Goal: Information Seeking & Learning: Learn about a topic

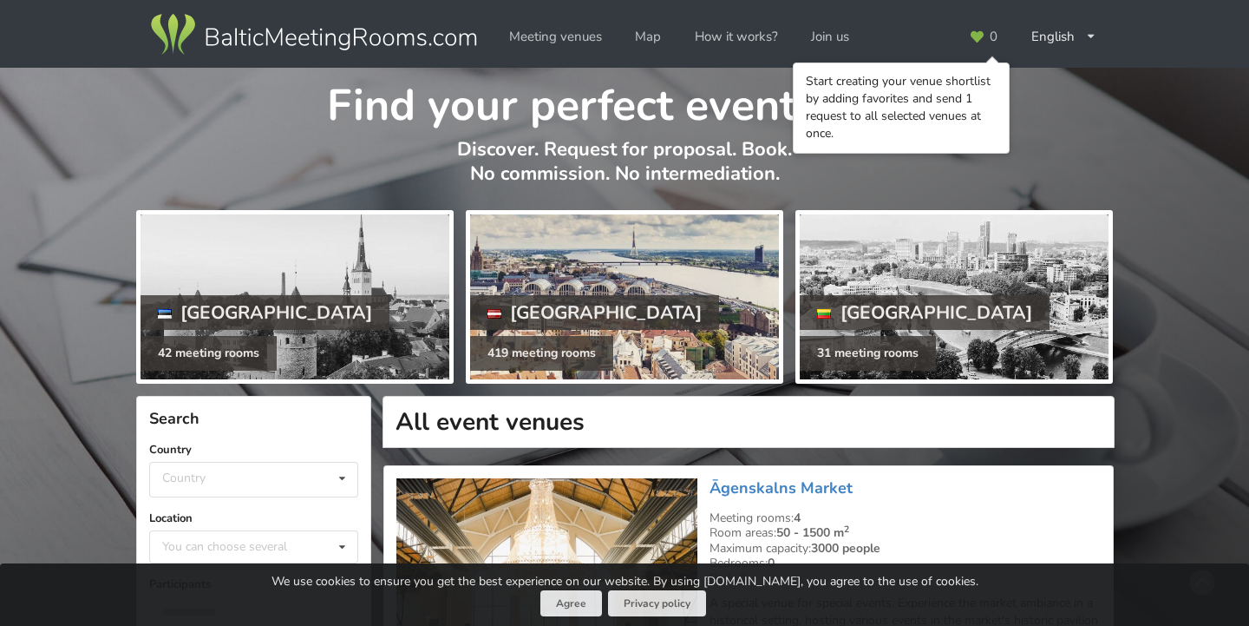
click at [570, 304] on div "[GEOGRAPHIC_DATA]" at bounding box center [595, 312] width 250 height 35
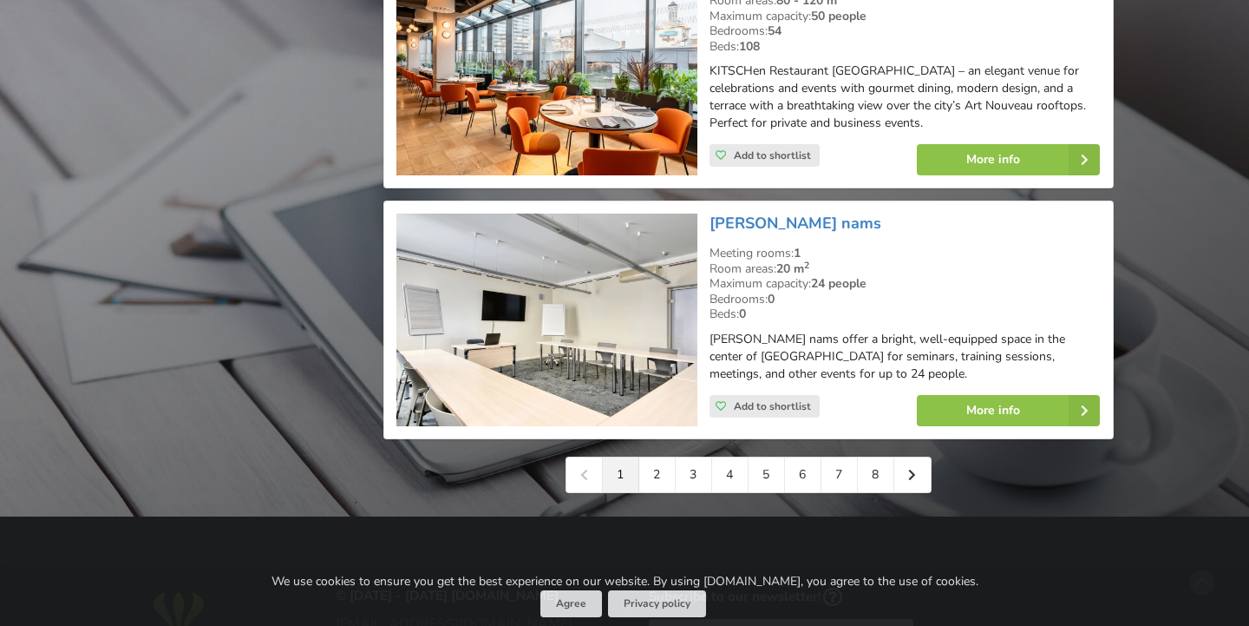
scroll to position [3927, 0]
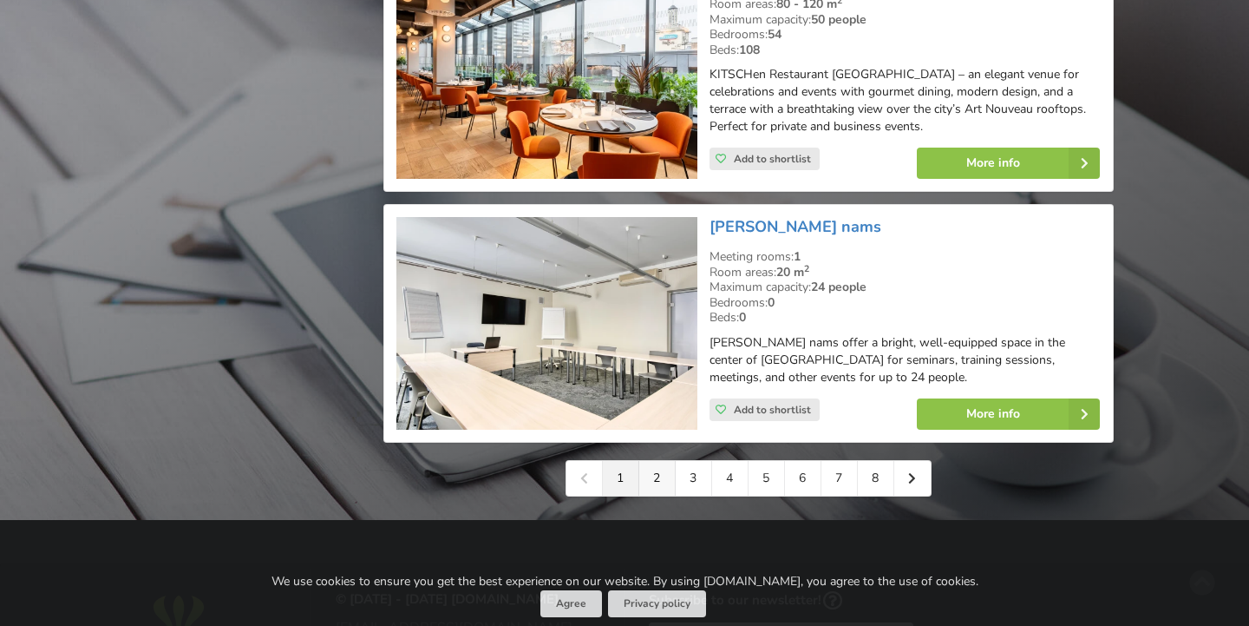
click at [658, 461] on link "2" at bounding box center [657, 478] width 36 height 35
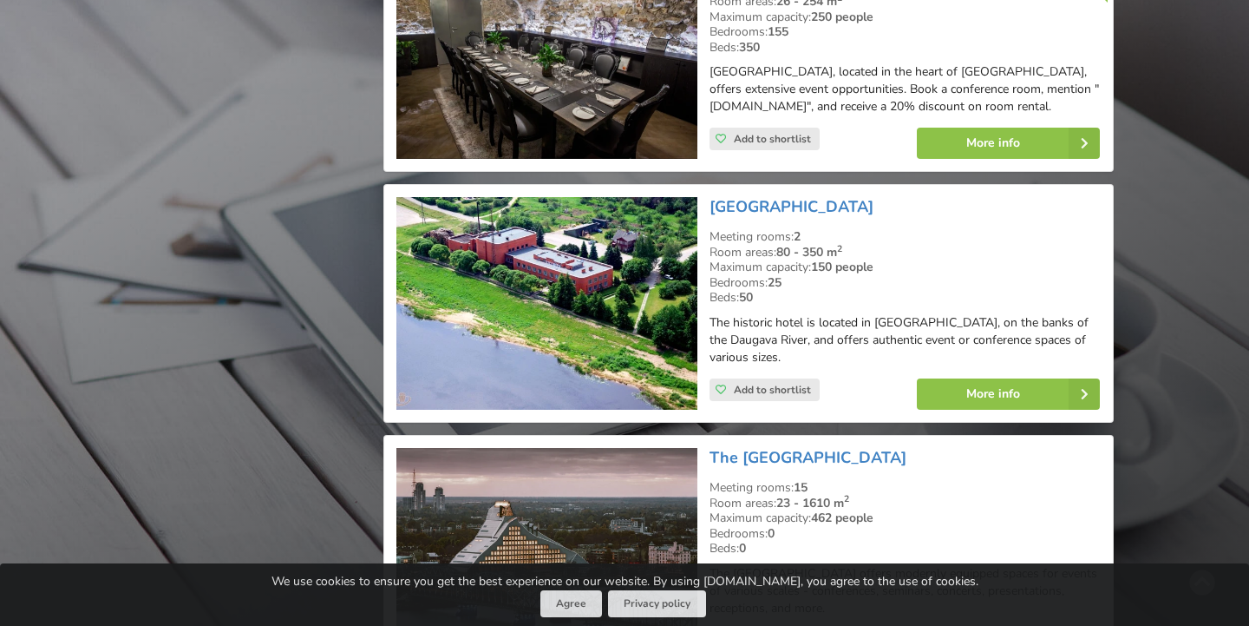
scroll to position [3856, 0]
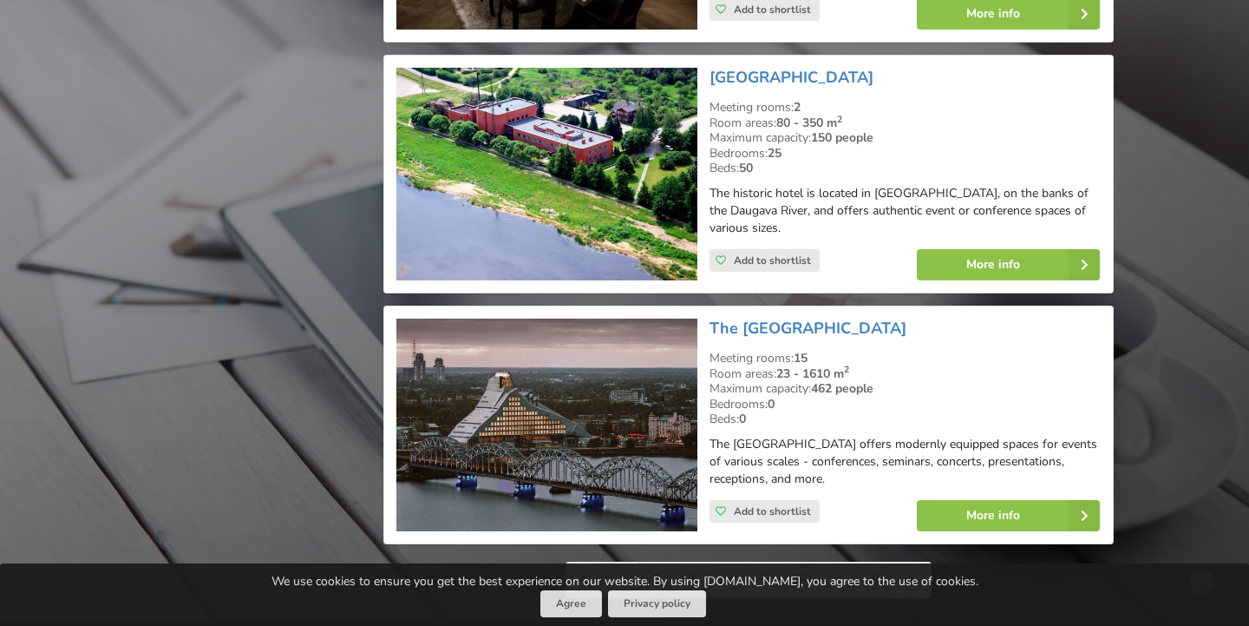
click at [687, 562] on link "3" at bounding box center [694, 579] width 36 height 35
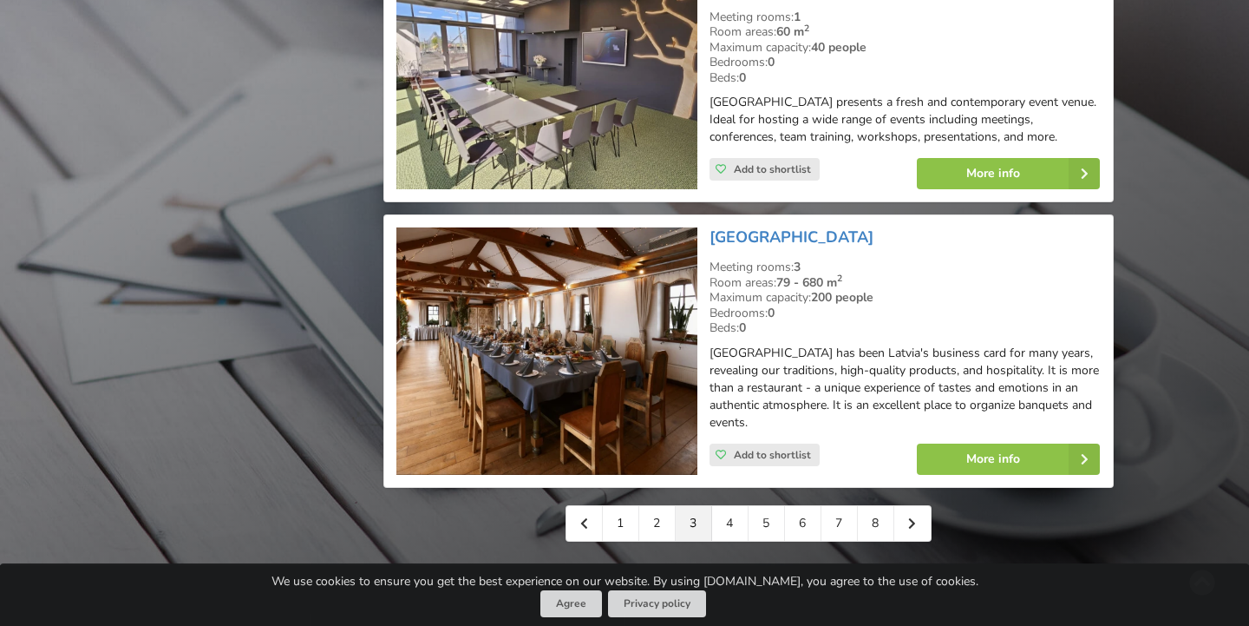
scroll to position [4042, 0]
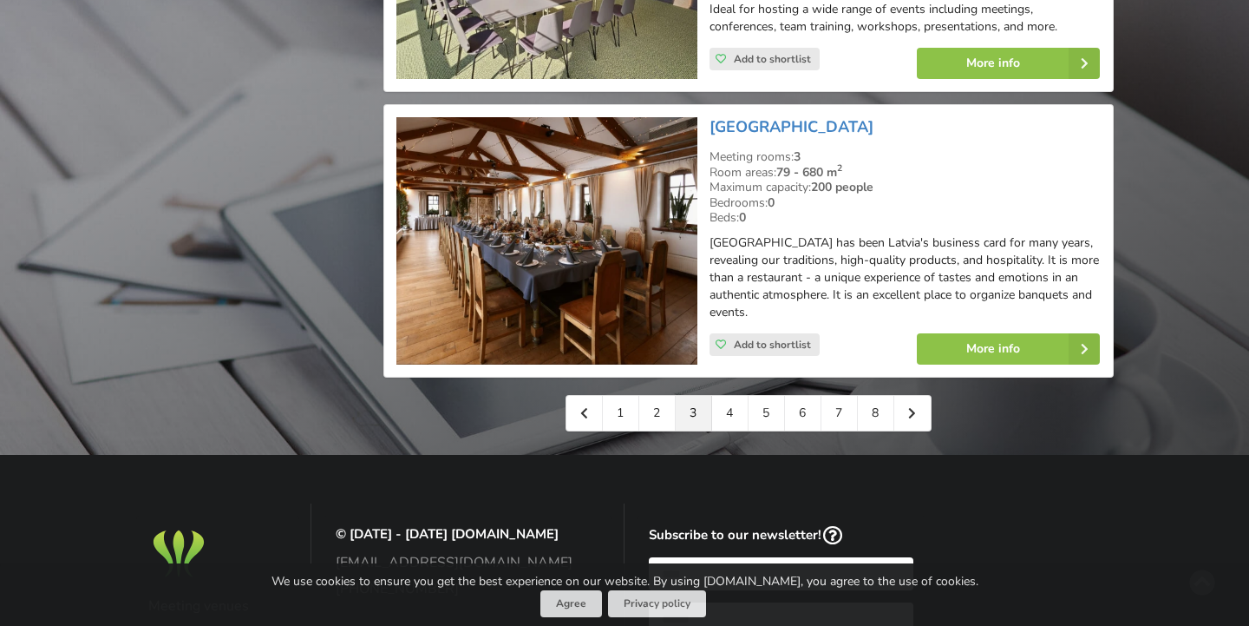
click at [731, 396] on link "4" at bounding box center [730, 413] width 36 height 35
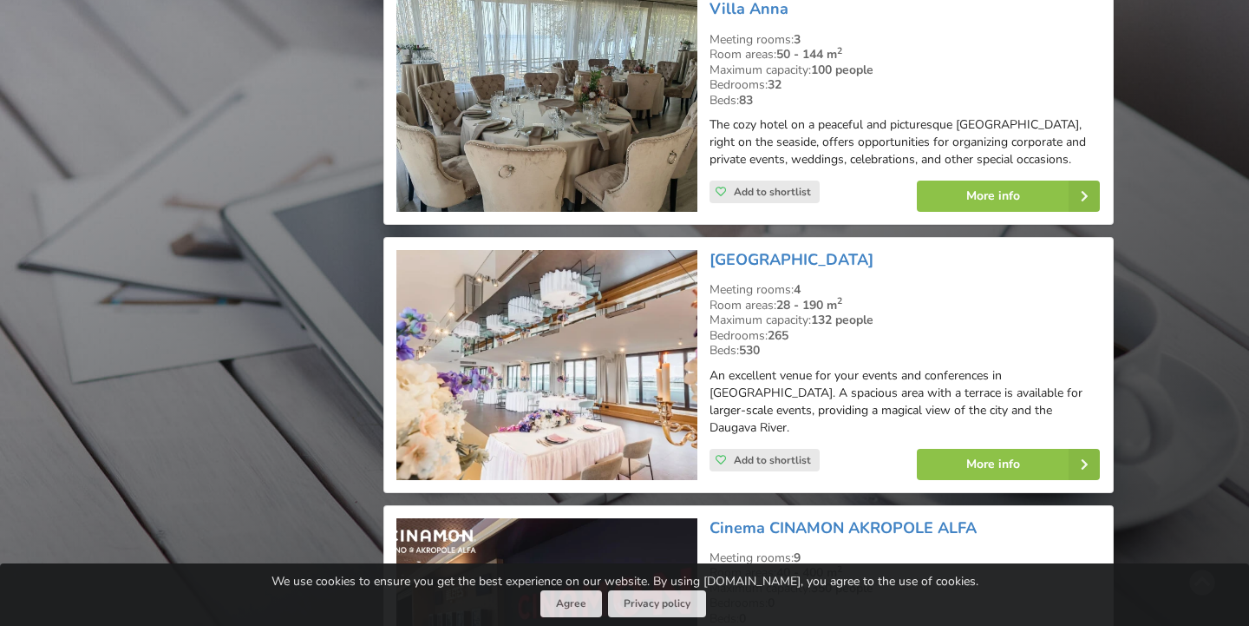
scroll to position [3780, 0]
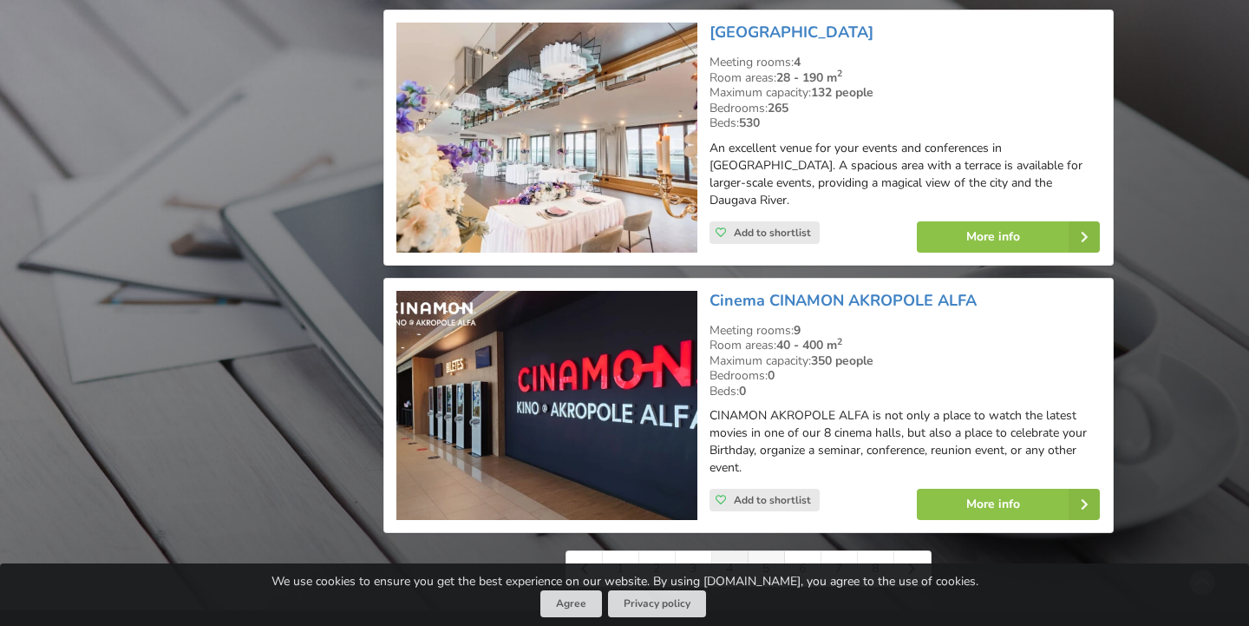
click at [761, 551] on link "5" at bounding box center [767, 568] width 36 height 35
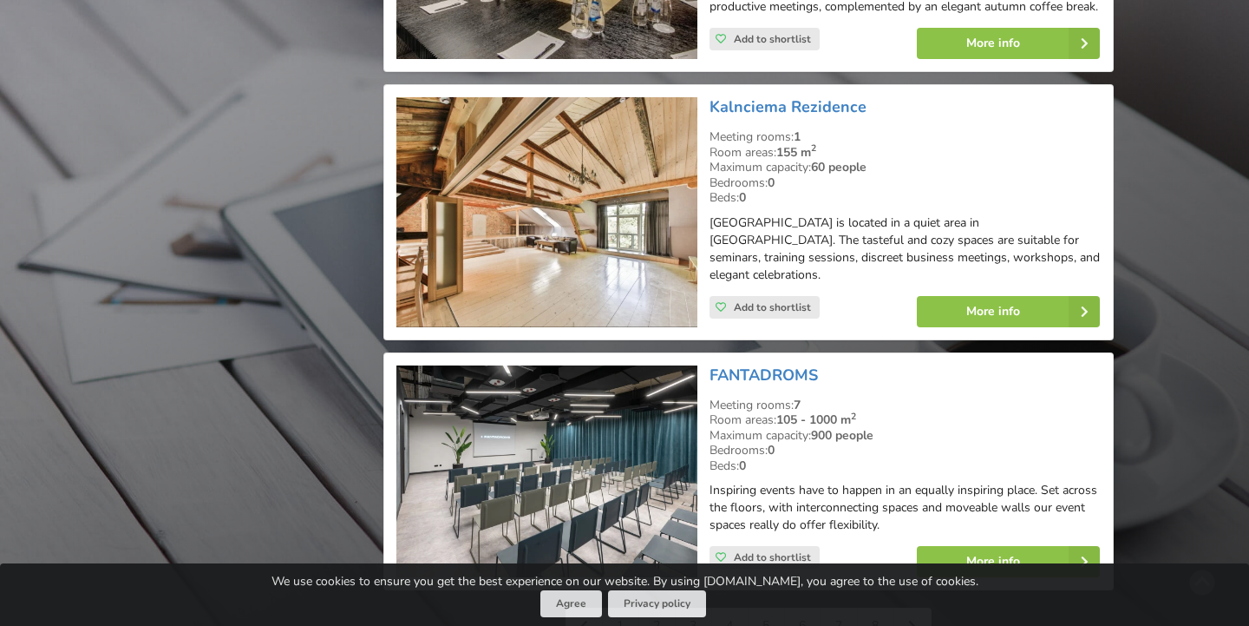
scroll to position [3829, 0]
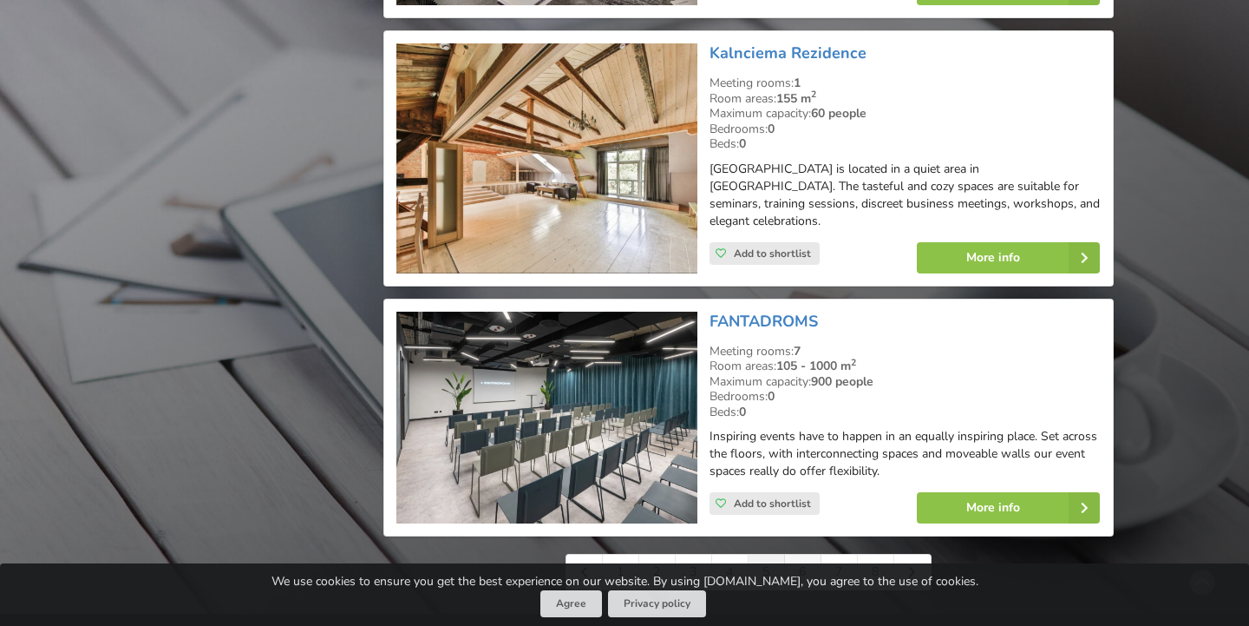
click at [799, 554] on link "6" at bounding box center [803, 571] width 36 height 35
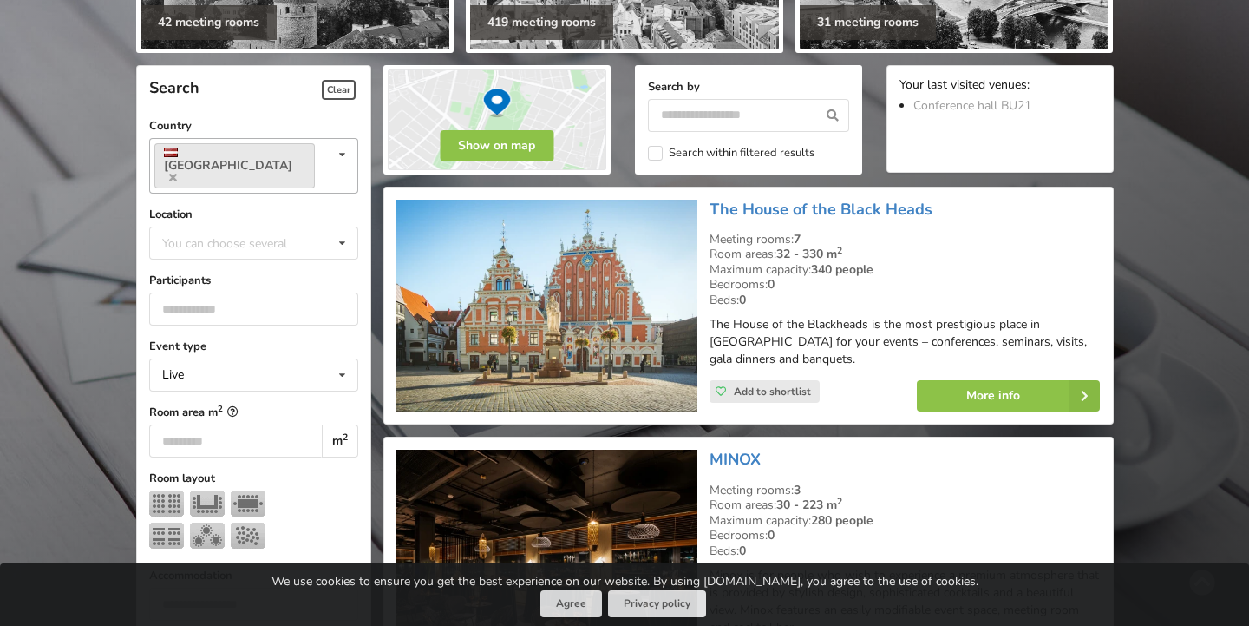
scroll to position [342, 0]
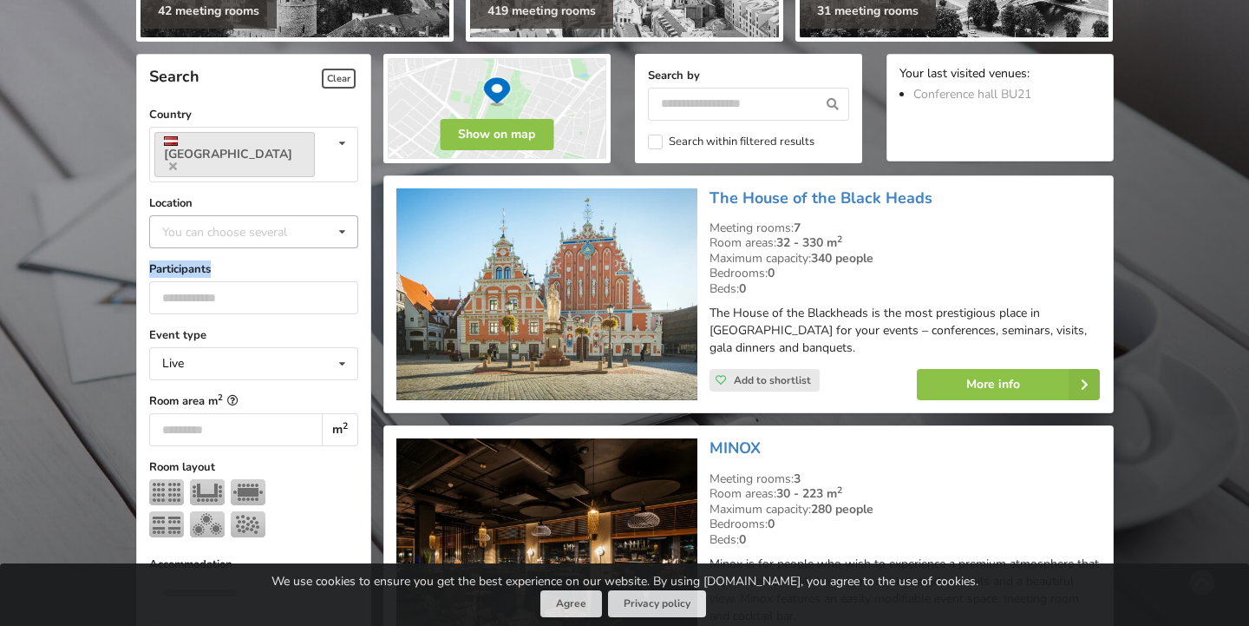
click at [298, 221] on div "You can choose several" at bounding box center [242, 231] width 168 height 20
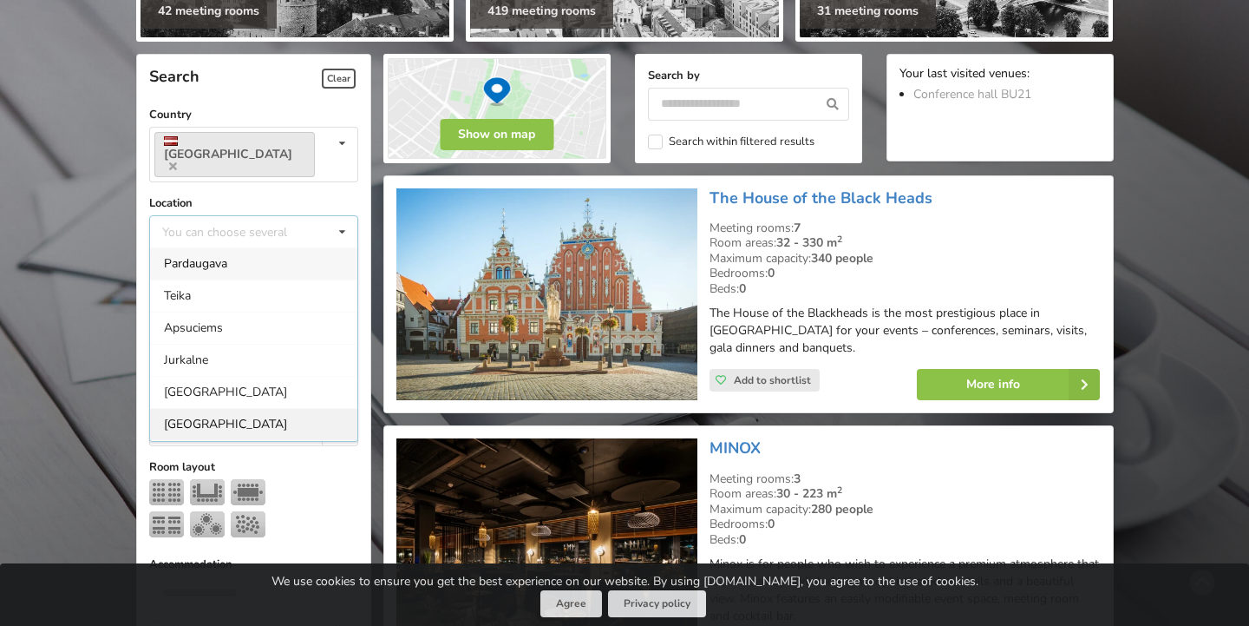
click at [207, 408] on div "Riga" at bounding box center [253, 424] width 207 height 32
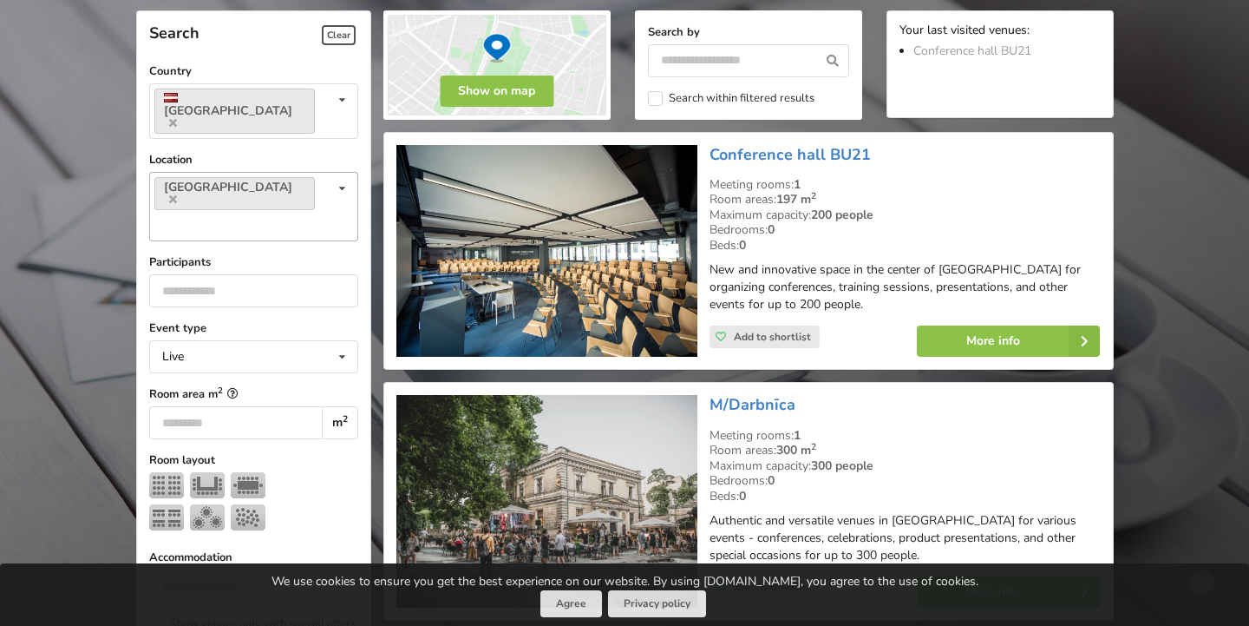
scroll to position [388, 0]
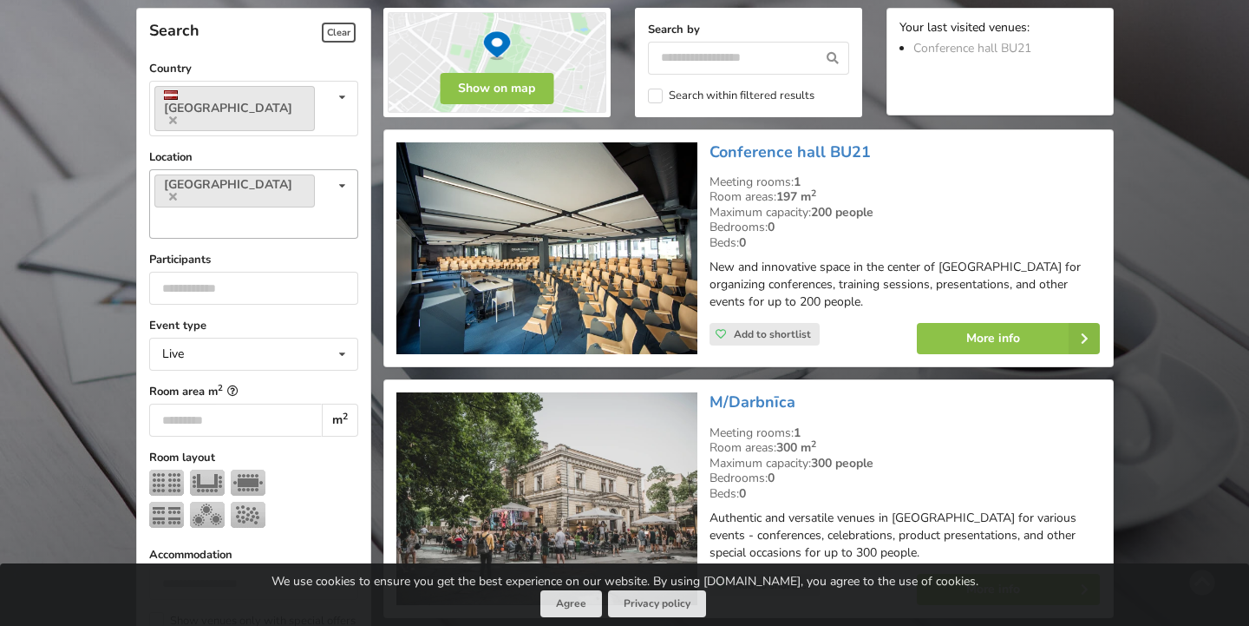
click at [304, 169] on div "Riga You can choose several Pardaugava Teika Apsuciems Jurkalne Marupe Municipa…" at bounding box center [253, 203] width 209 height 69
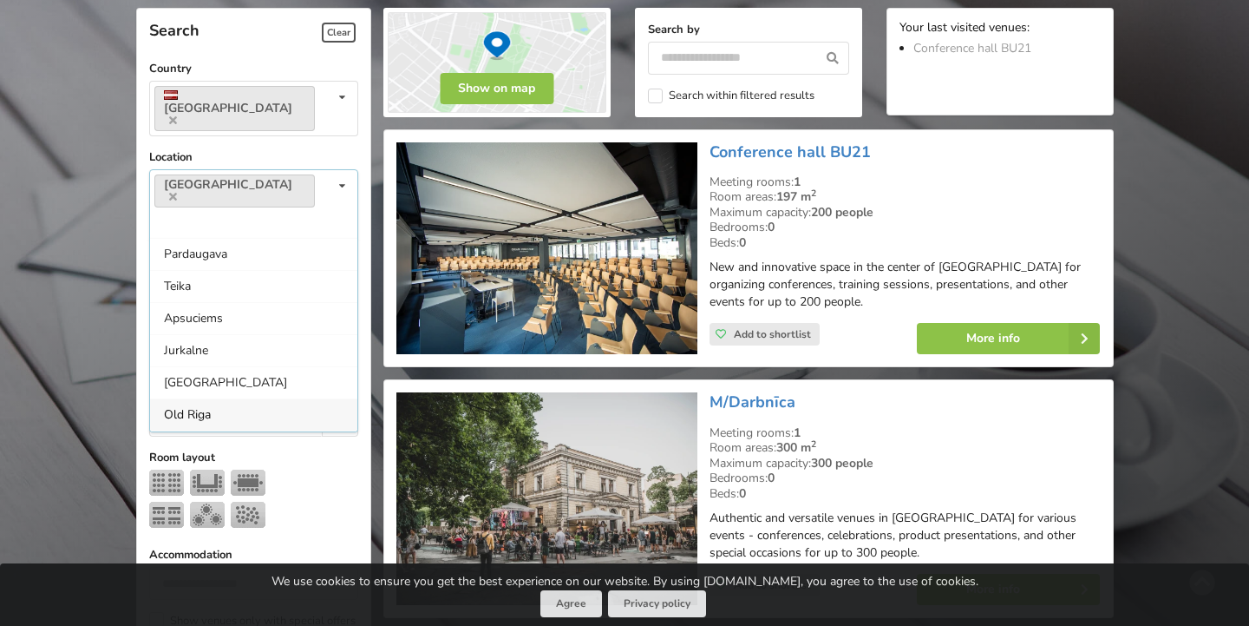
scroll to position [160, 0]
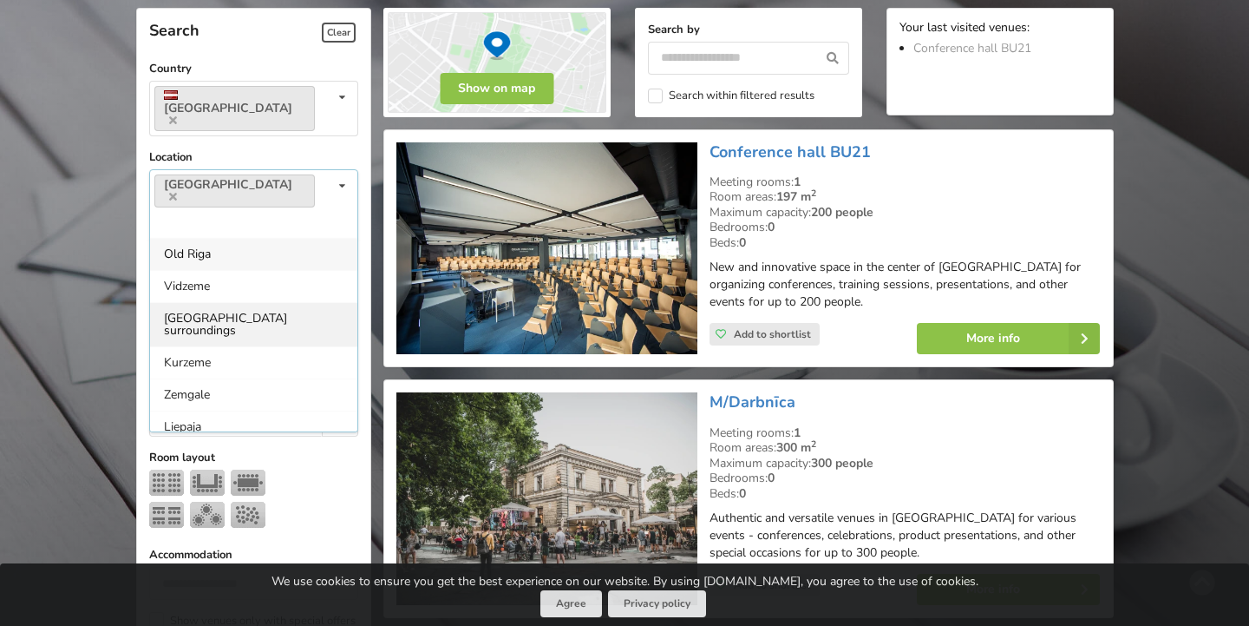
click at [264, 302] on div "Riga surroundings" at bounding box center [253, 324] width 207 height 44
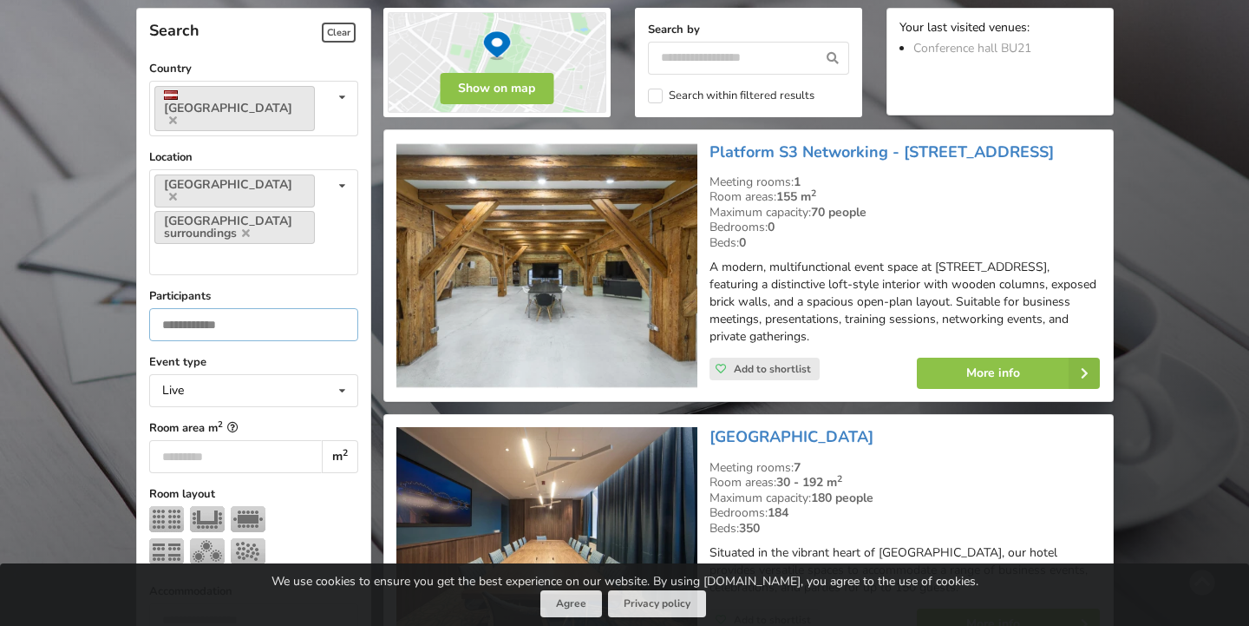
click at [299, 308] on input "number" at bounding box center [253, 324] width 209 height 33
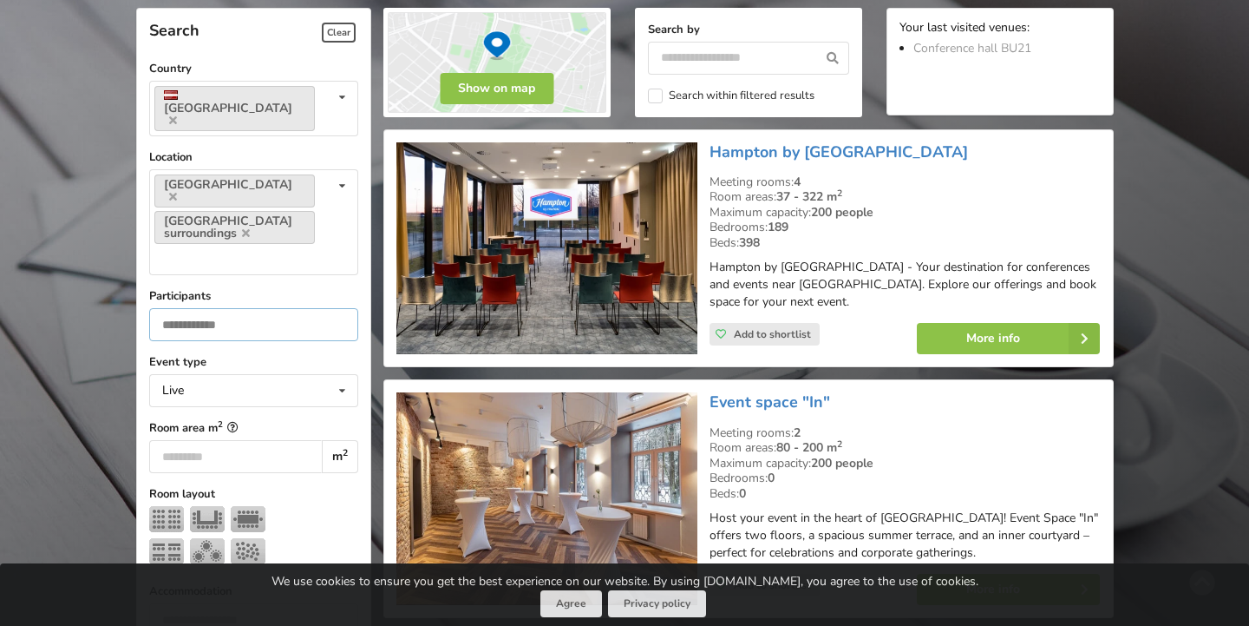
type input "***"
click at [303, 374] on div "Live Live Online Hybrid (Live + Online)" at bounding box center [253, 390] width 209 height 33
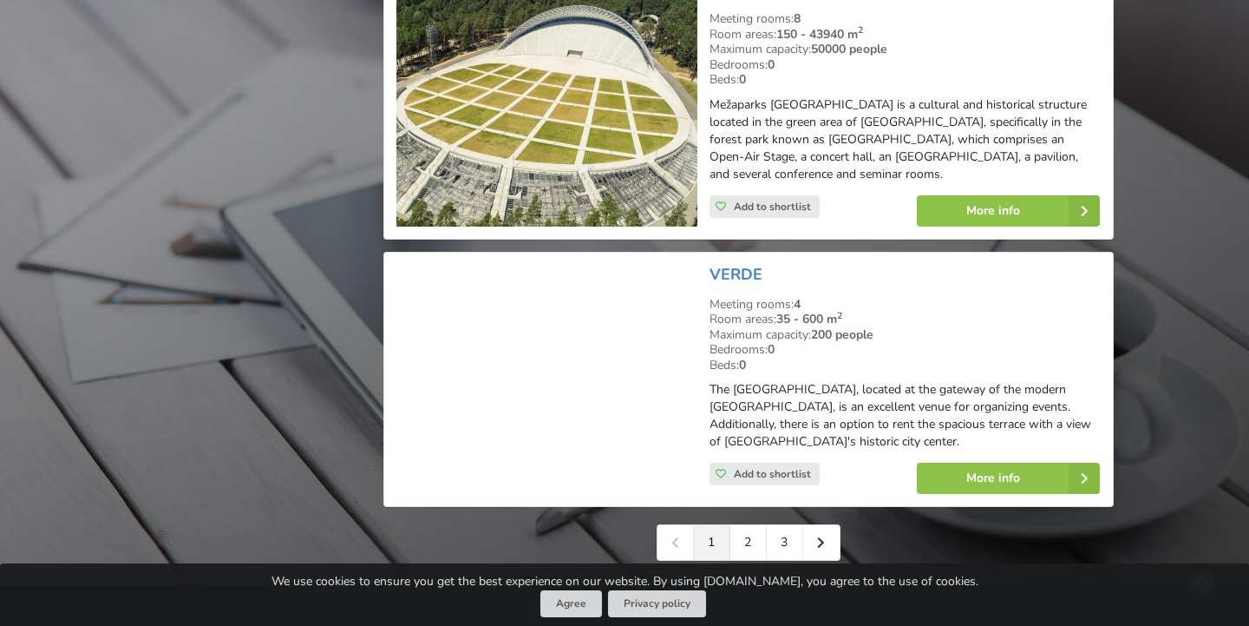
scroll to position [3955, 0]
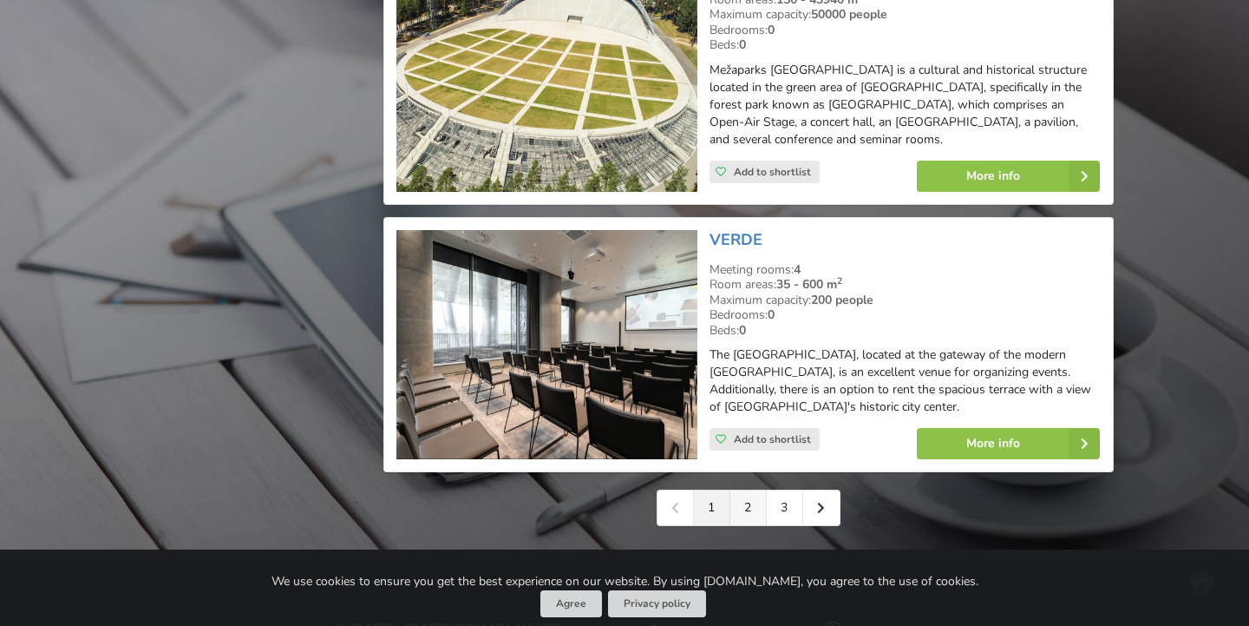
click at [754, 490] on link "2" at bounding box center [748, 507] width 36 height 35
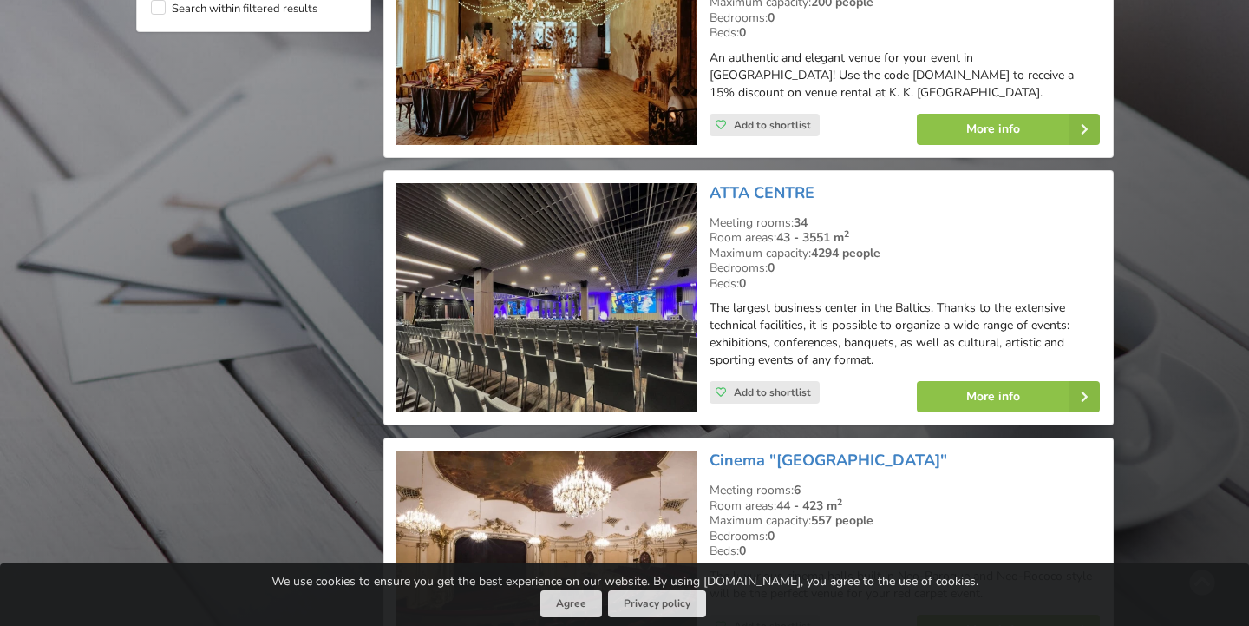
scroll to position [1989, 0]
